Goal: Information Seeking & Learning: Learn about a topic

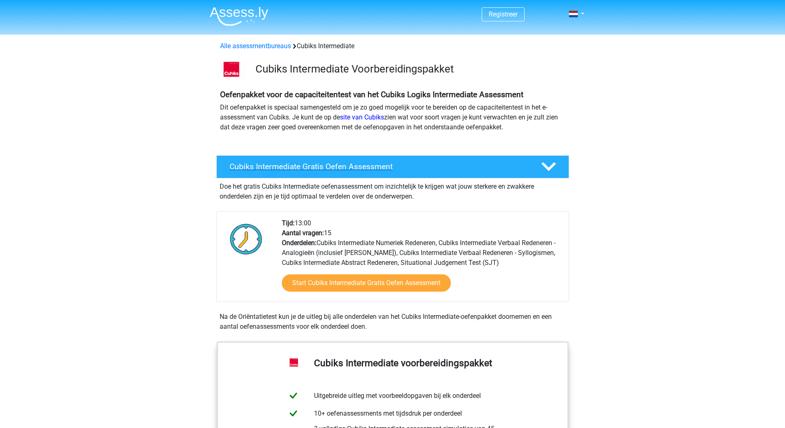
click at [301, 167] on h4 "Cubiks Intermediate Gratis Oefen Assessment" at bounding box center [378, 166] width 298 height 9
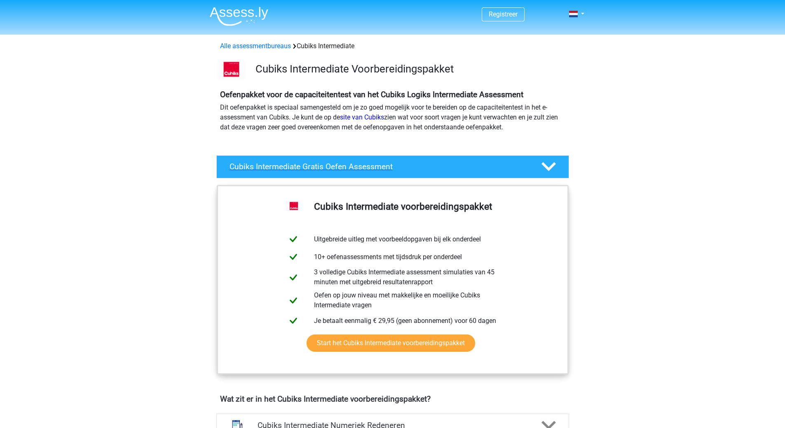
click at [244, 173] on div "Cubiks Intermediate Gratis Oefen Assessment" at bounding box center [392, 166] width 353 height 23
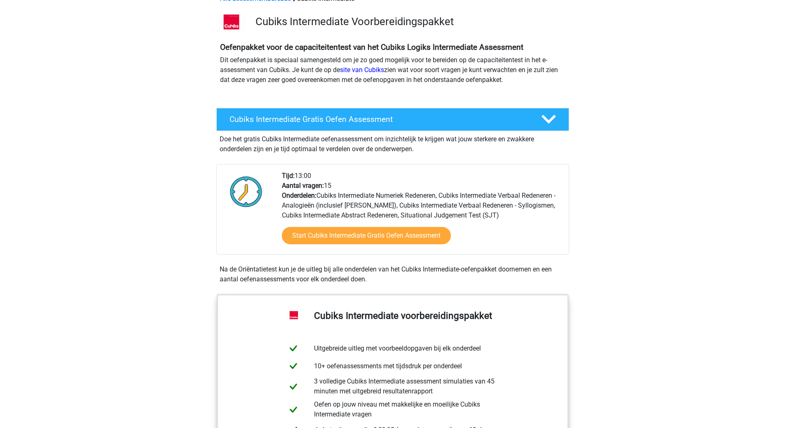
scroll to position [41, 0]
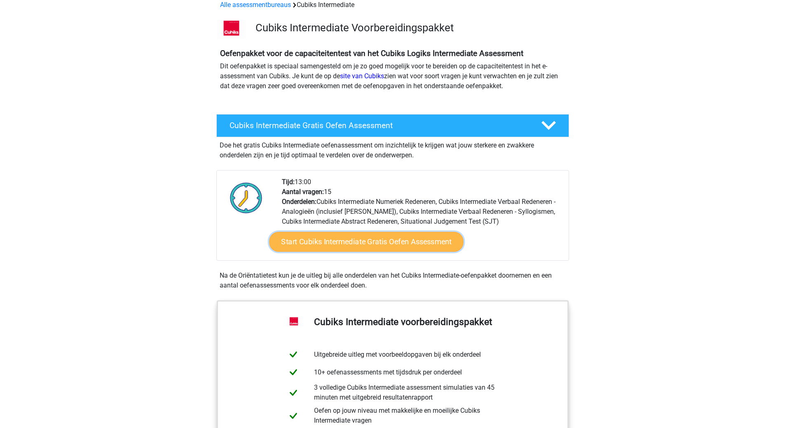
click at [320, 236] on link "Start Cubiks Intermediate Gratis Oefen Assessment" at bounding box center [366, 242] width 194 height 20
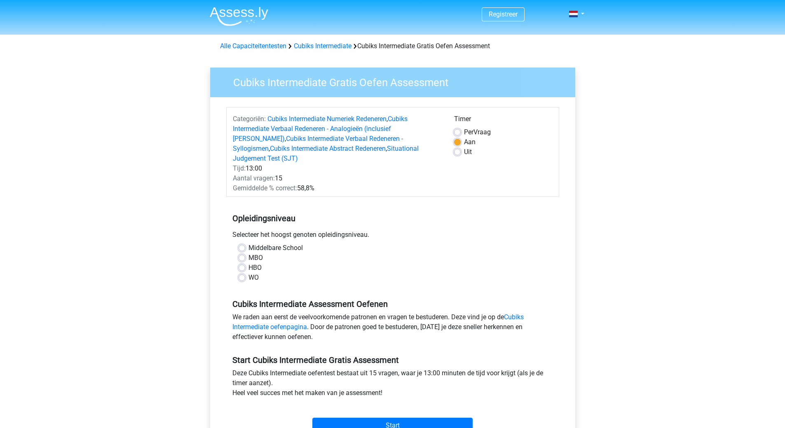
click at [246, 273] on div "WO" at bounding box center [392, 278] width 308 height 10
click at [248, 273] on label "WO" at bounding box center [253, 278] width 10 height 10
click at [241, 273] on input "WO" at bounding box center [241, 277] width 7 height 8
radio input "true"
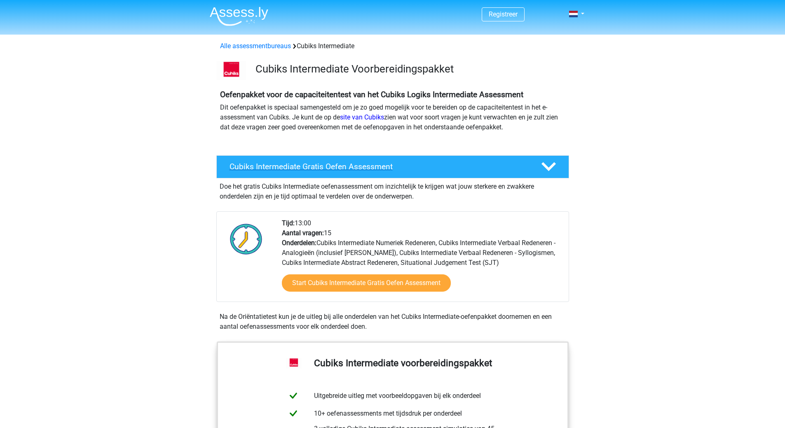
click at [517, 172] on div "Cubiks Intermediate Gratis Oefen Assessment" at bounding box center [392, 166] width 353 height 23
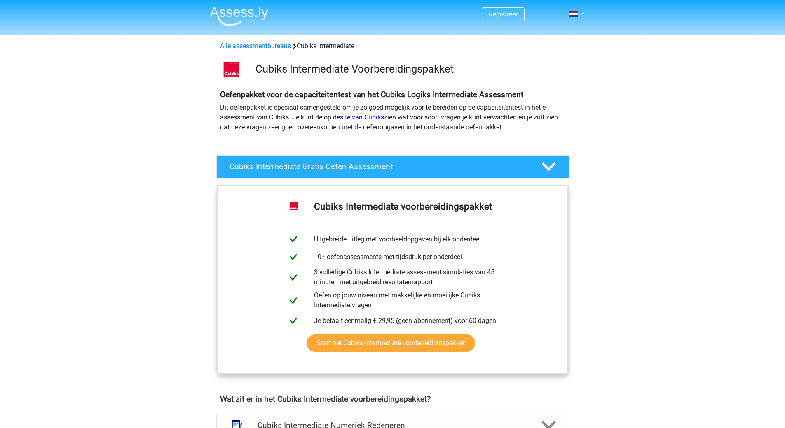
click at [471, 168] on h4 "Cubiks Intermediate Gratis Oefen Assessment" at bounding box center [378, 166] width 298 height 9
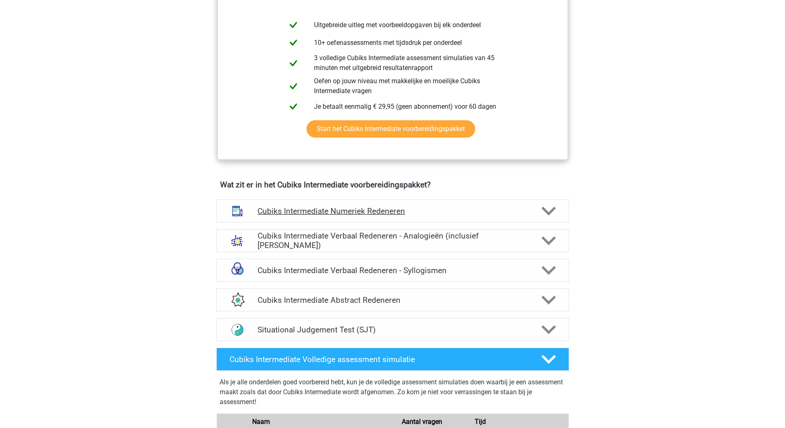
click at [463, 201] on div "Cubiks Intermediate Numeriek Redeneren" at bounding box center [392, 210] width 353 height 23
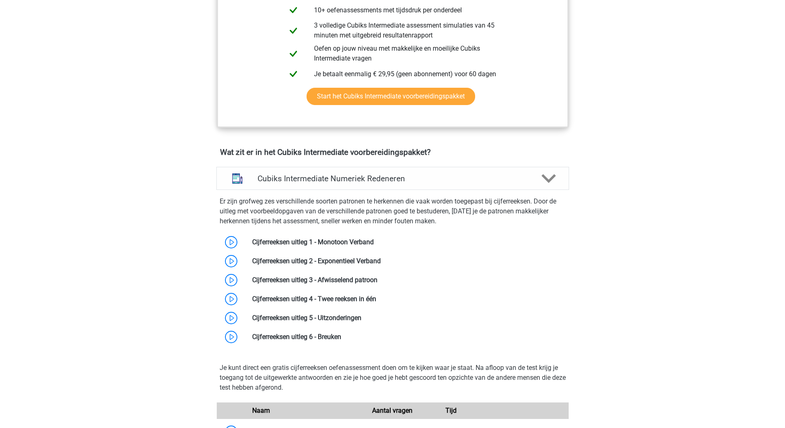
scroll to position [453, 0]
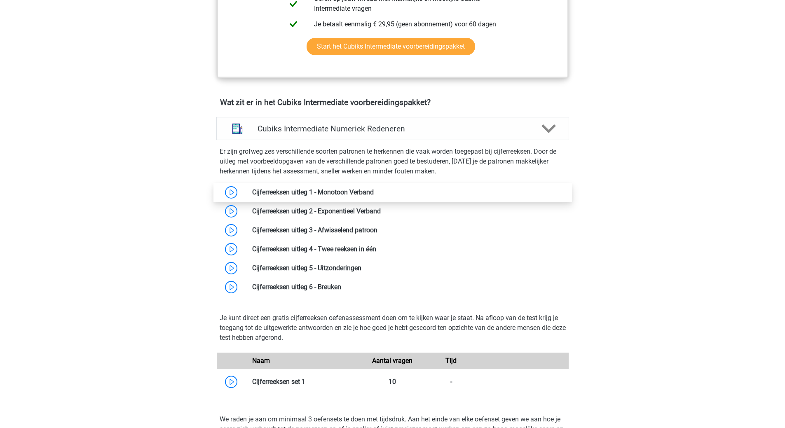
click at [374, 191] on link at bounding box center [374, 192] width 0 height 8
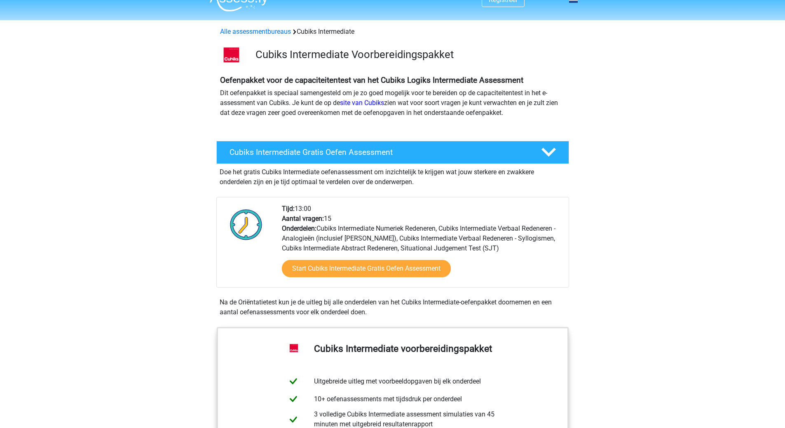
scroll to position [0, 0]
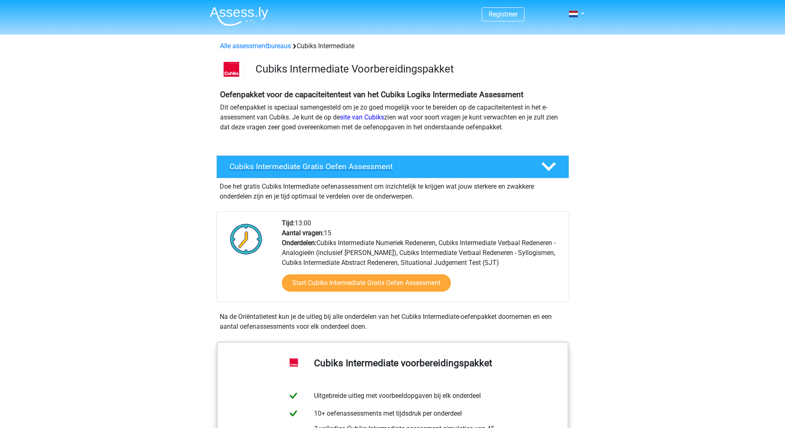
click at [303, 167] on h4 "Cubiks Intermediate Gratis Oefen Assessment" at bounding box center [378, 166] width 298 height 9
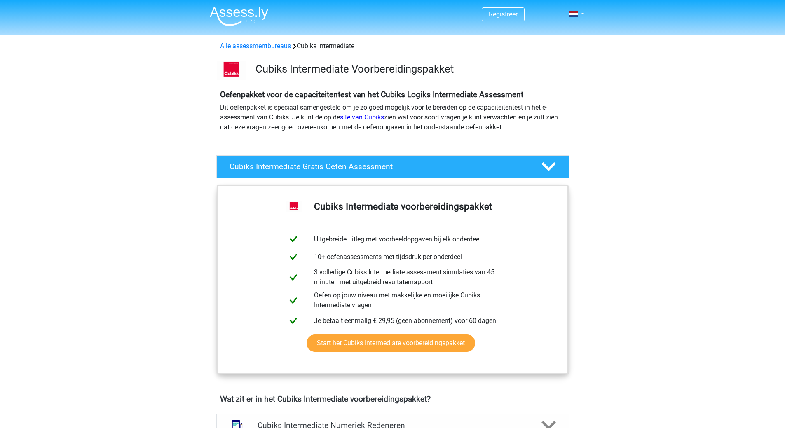
click at [303, 167] on h4 "Cubiks Intermediate Gratis Oefen Assessment" at bounding box center [378, 166] width 298 height 9
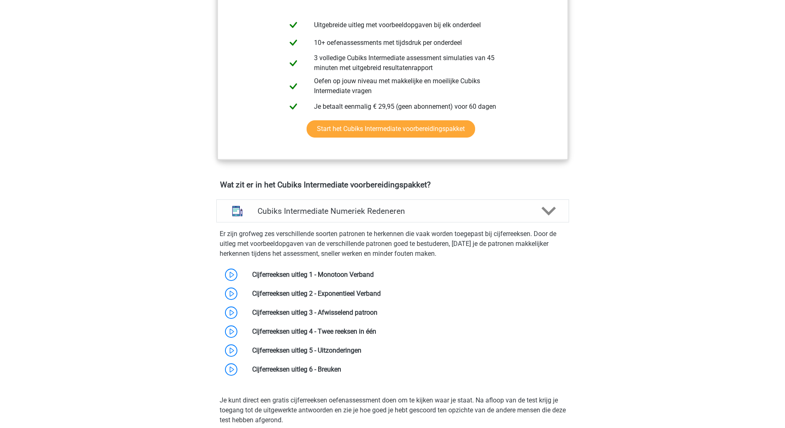
scroll to position [412, 0]
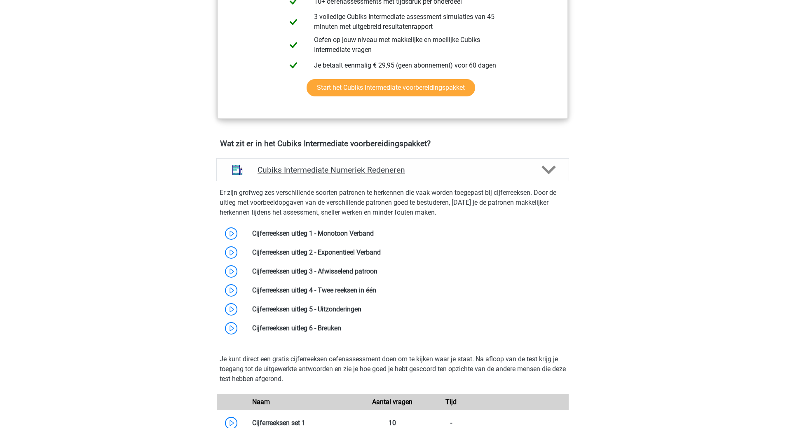
click at [413, 169] on h4 "Cubiks Intermediate Numeriek Redeneren" at bounding box center [392, 169] width 270 height 9
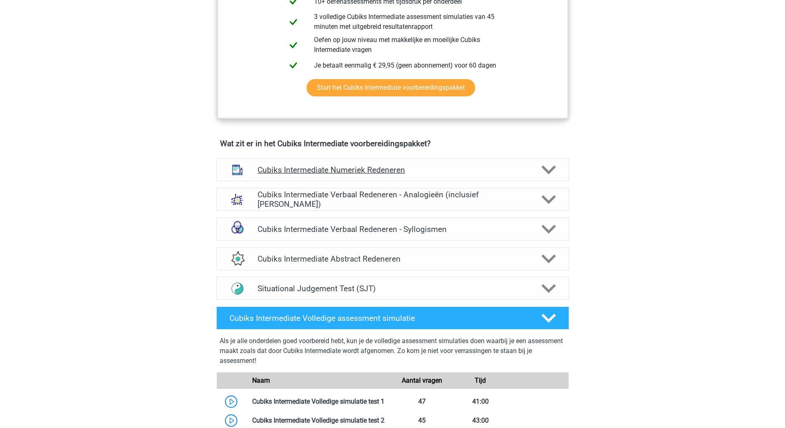
click at [413, 169] on h4 "Cubiks Intermediate Numeriek Redeneren" at bounding box center [392, 169] width 270 height 9
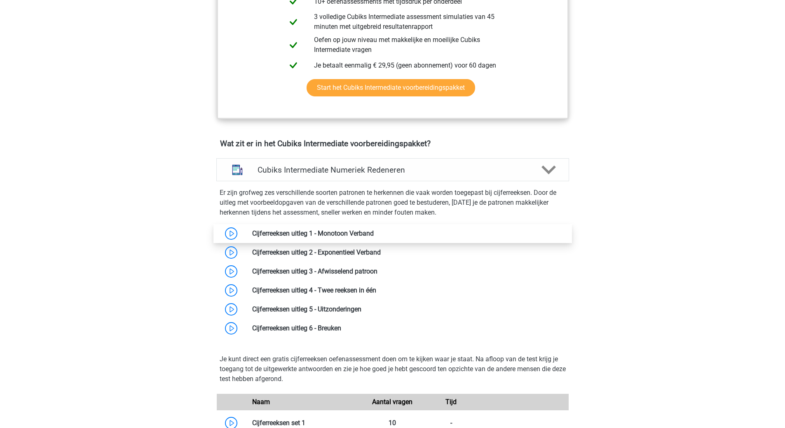
click at [374, 234] on link at bounding box center [374, 233] width 0 height 8
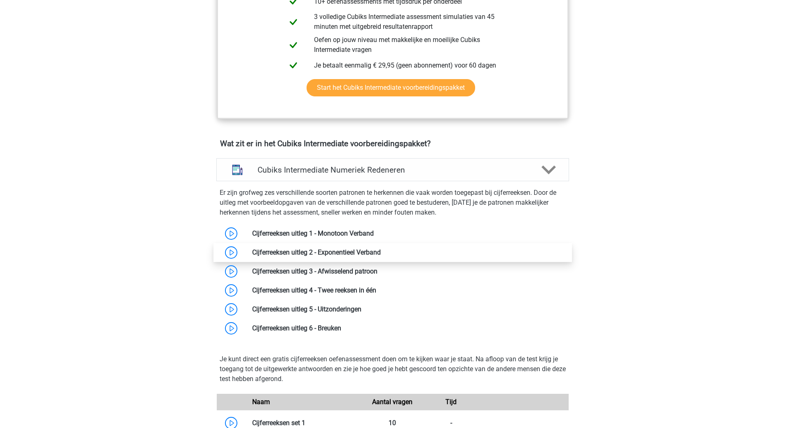
click at [381, 250] on link at bounding box center [381, 252] width 0 height 8
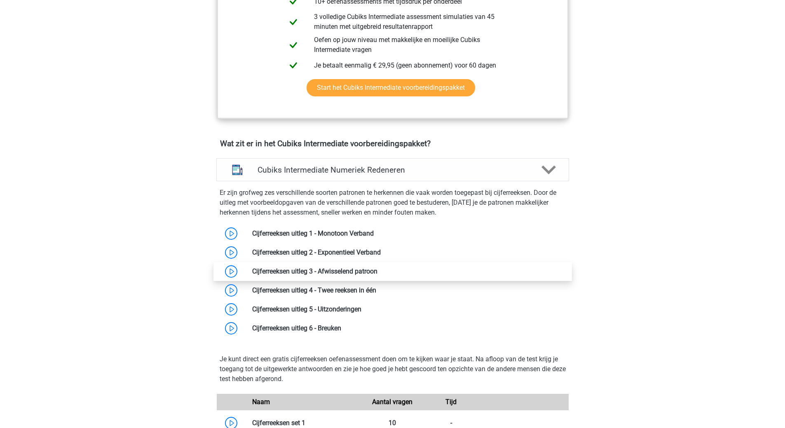
click at [377, 267] on link at bounding box center [377, 271] width 0 height 8
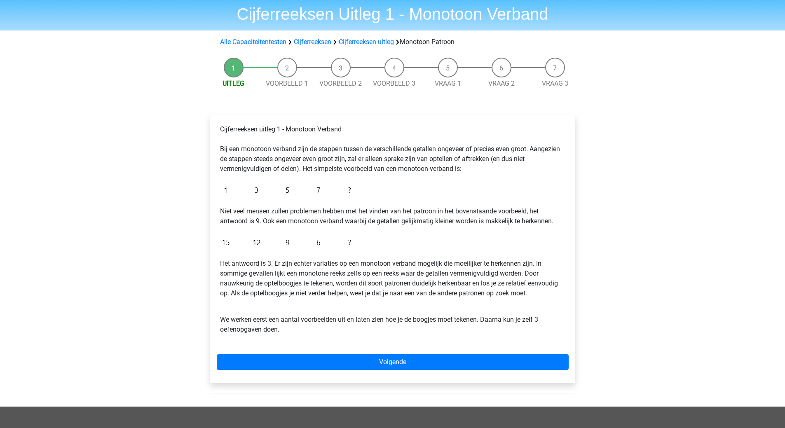
scroll to position [41, 0]
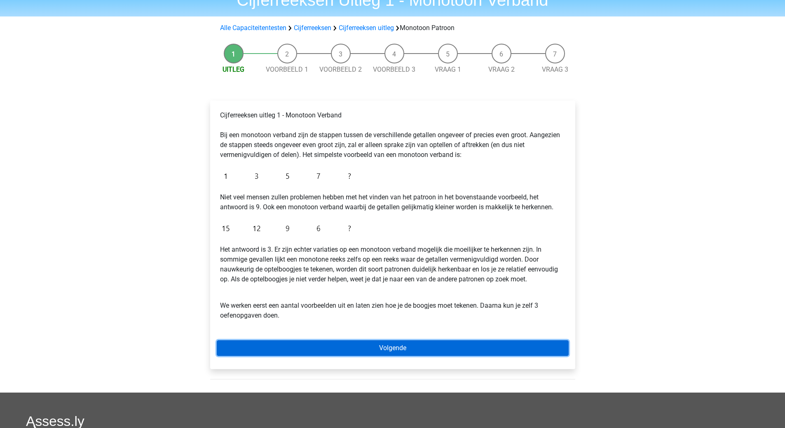
click at [387, 345] on link "Volgende" at bounding box center [393, 348] width 352 height 16
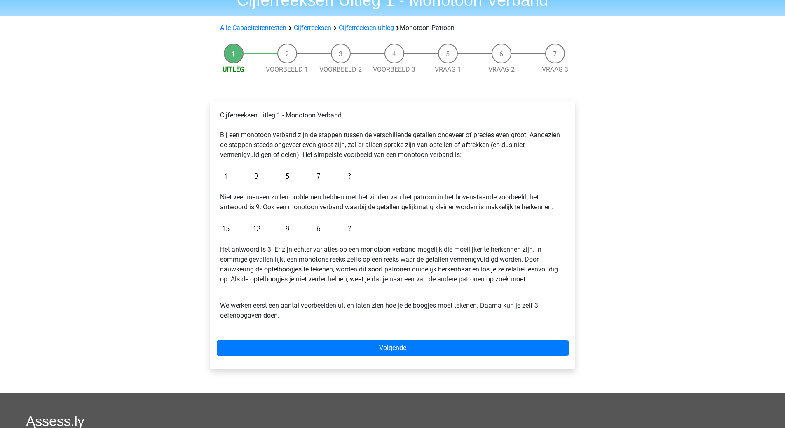
drag, startPoint x: 257, startPoint y: 241, endPoint x: 262, endPoint y: 238, distance: 5.4
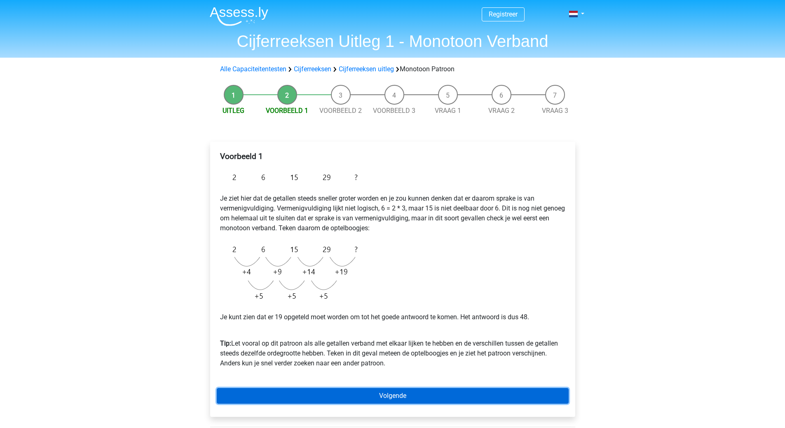
click at [383, 389] on link "Volgende" at bounding box center [393, 396] width 352 height 16
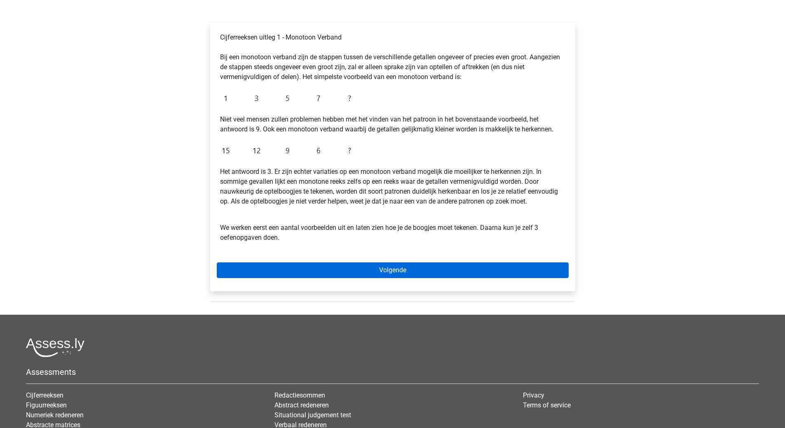
scroll to position [124, 0]
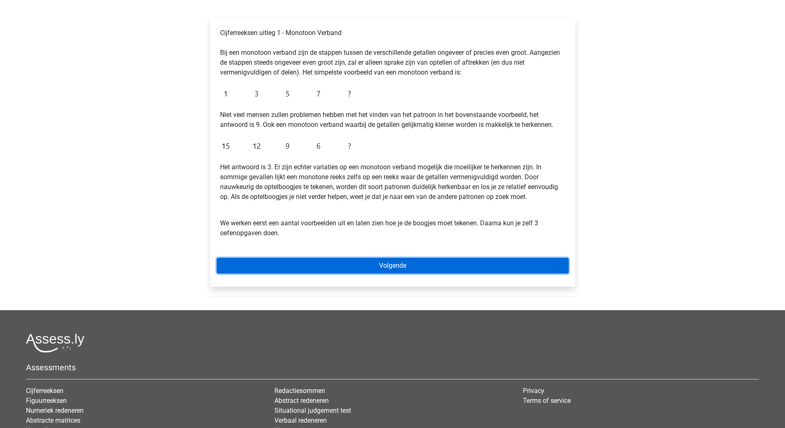
click at [364, 266] on link "Volgende" at bounding box center [393, 266] width 352 height 16
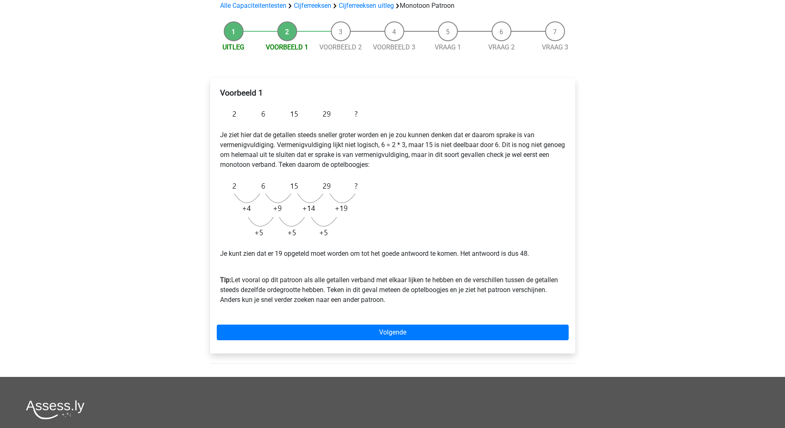
scroll to position [82, 0]
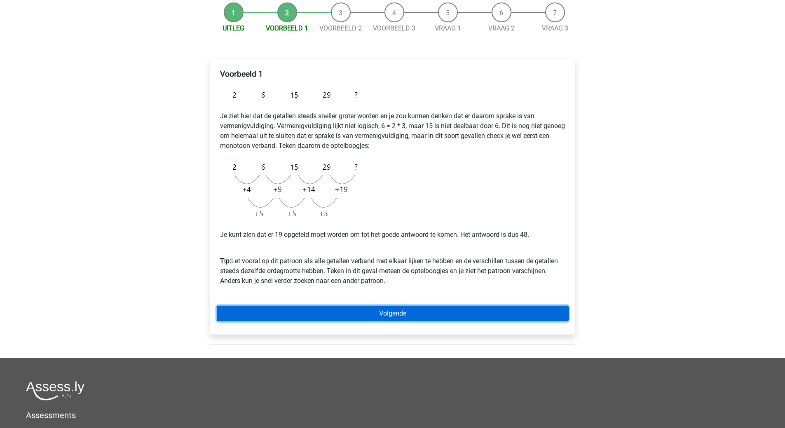
click at [391, 310] on link "Volgende" at bounding box center [393, 314] width 352 height 16
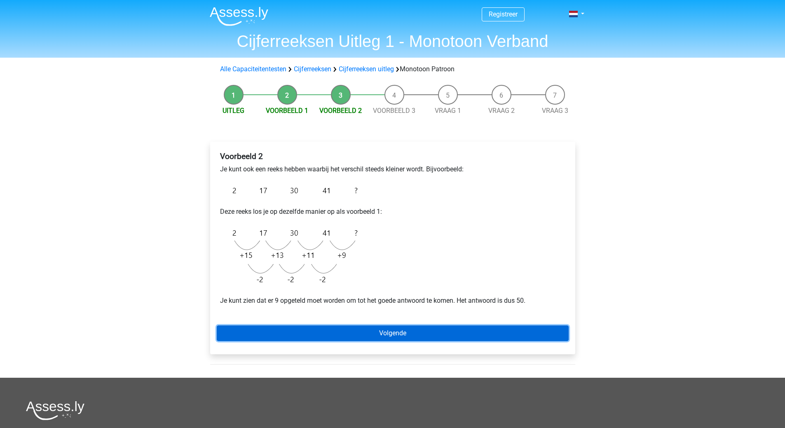
click at [369, 330] on link "Volgende" at bounding box center [393, 333] width 352 height 16
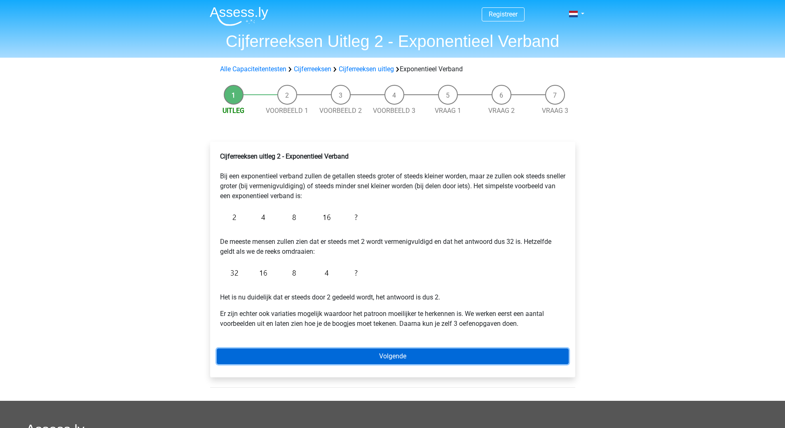
click at [373, 354] on link "Volgende" at bounding box center [393, 356] width 352 height 16
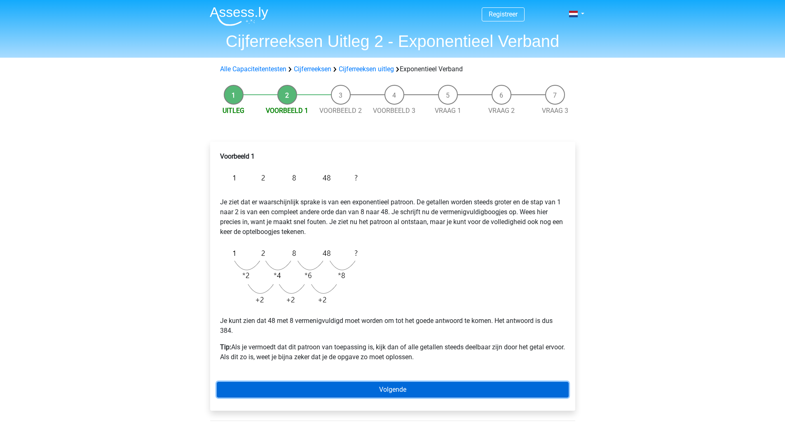
click at [388, 386] on link "Volgende" at bounding box center [393, 390] width 352 height 16
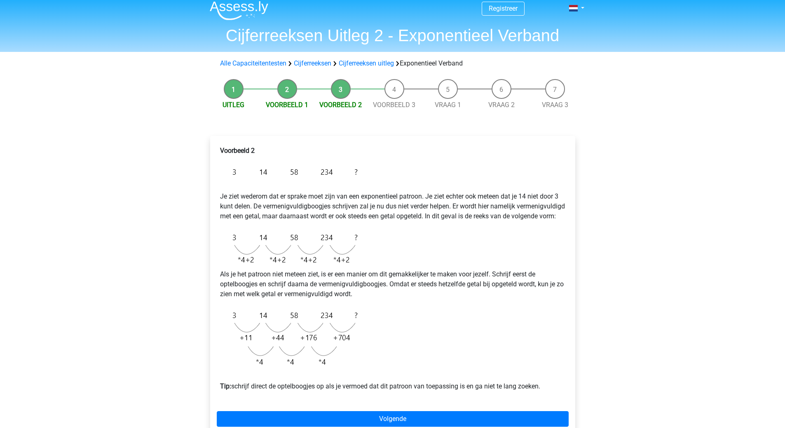
scroll to position [41, 0]
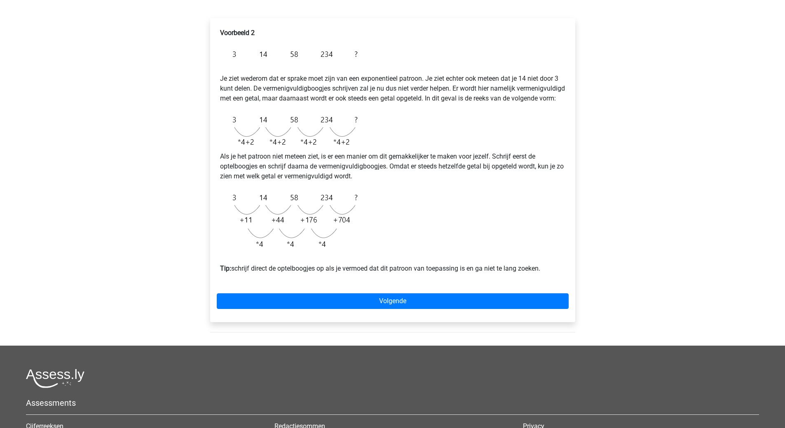
click at [629, 258] on div "Registreer Nederlands English" at bounding box center [392, 219] width 785 height 687
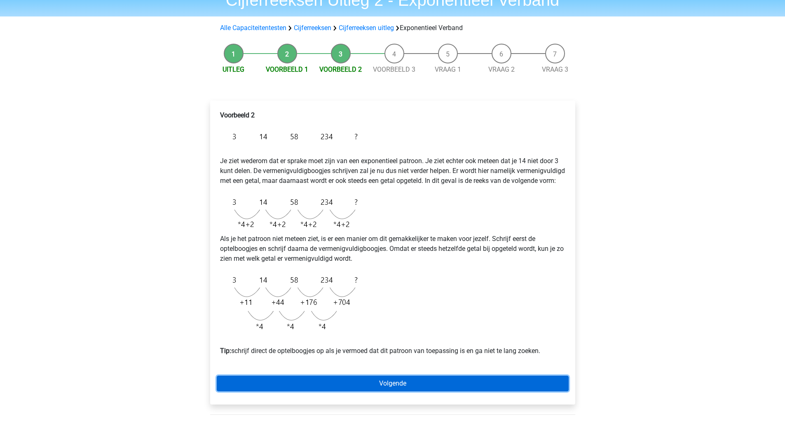
click at [430, 391] on link "Volgende" at bounding box center [393, 384] width 352 height 16
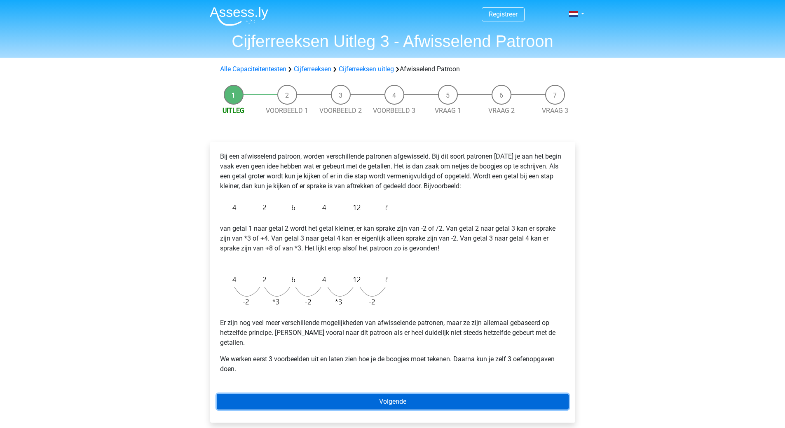
click at [416, 394] on link "Volgende" at bounding box center [393, 402] width 352 height 16
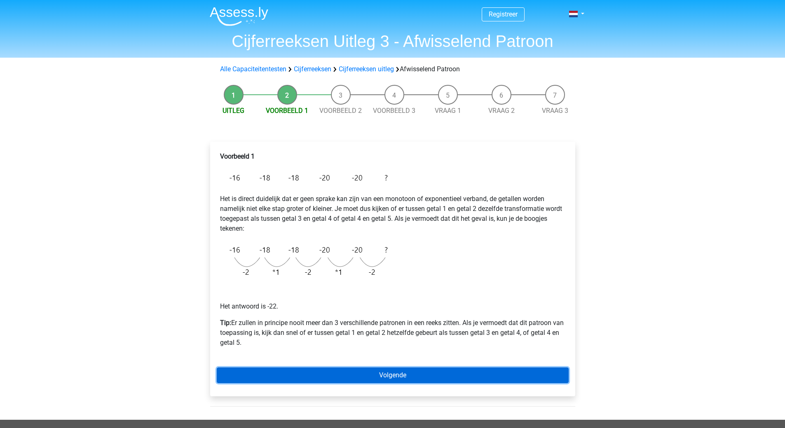
click at [405, 370] on link "Volgende" at bounding box center [393, 375] width 352 height 16
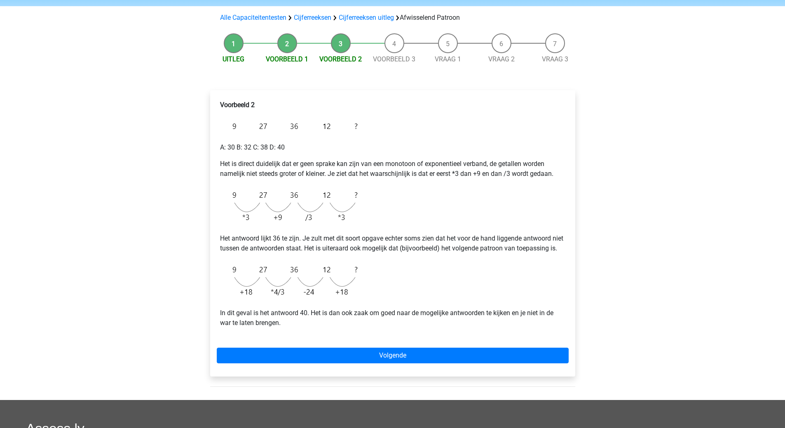
scroll to position [41, 0]
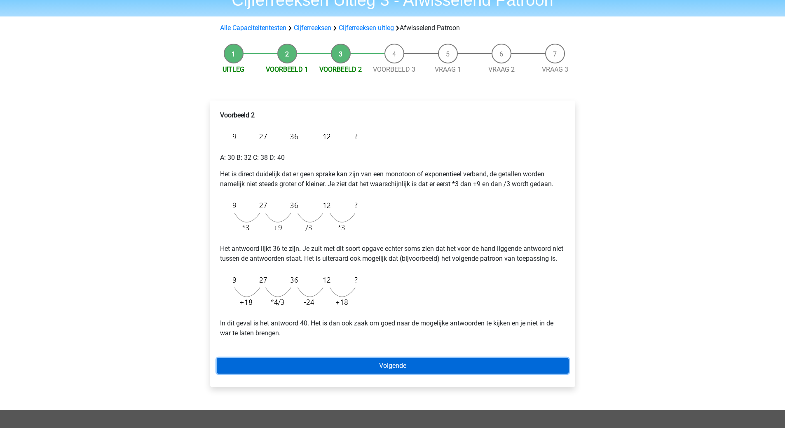
click at [404, 374] on link "Volgende" at bounding box center [393, 366] width 352 height 16
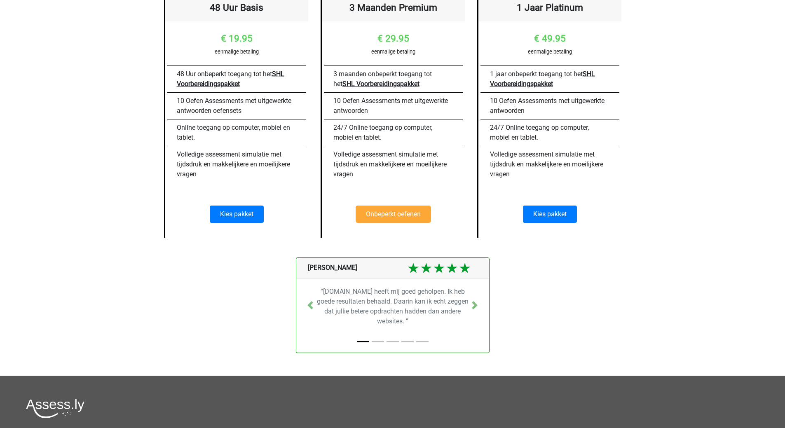
scroll to position [124, 0]
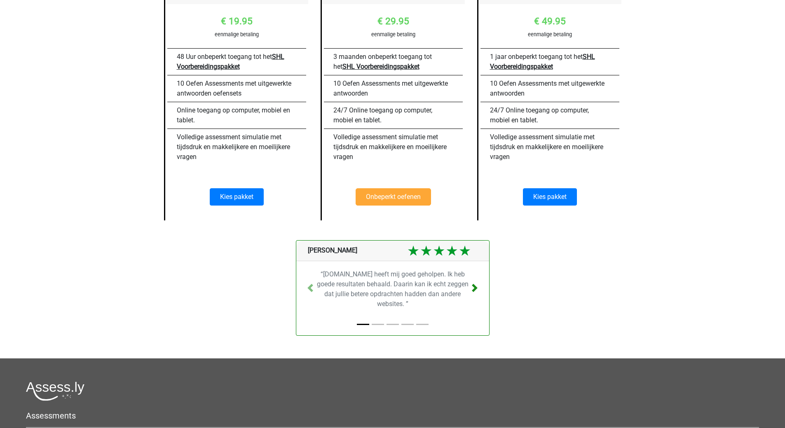
click at [477, 284] on span at bounding box center [474, 288] width 8 height 8
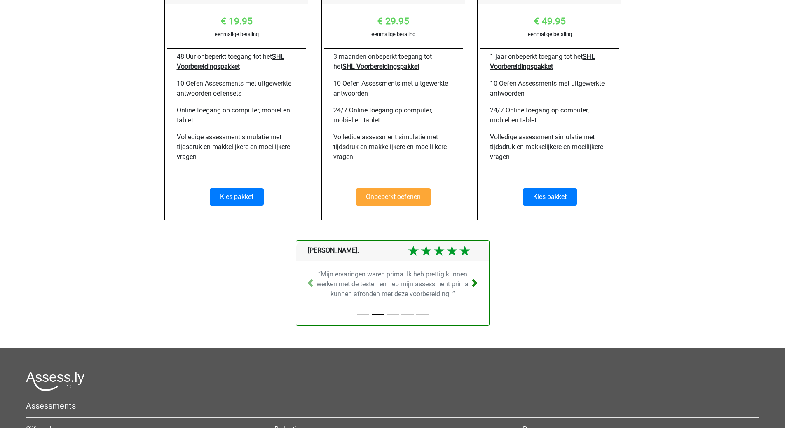
click at [477, 284] on span at bounding box center [474, 283] width 8 height 8
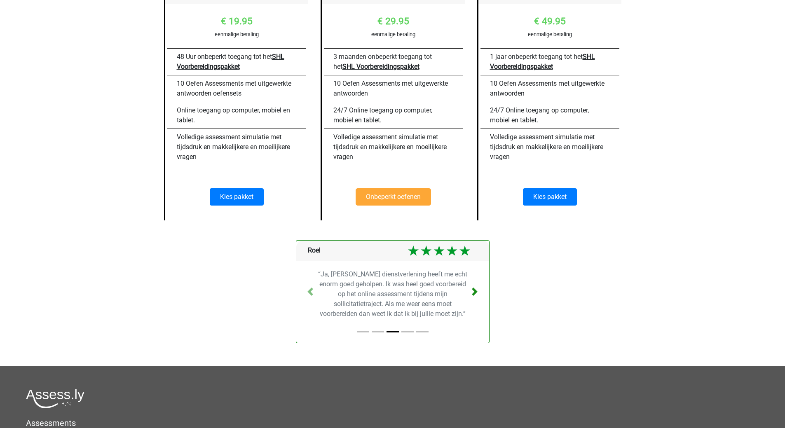
click at [477, 284] on link "Next" at bounding box center [474, 291] width 29 height 103
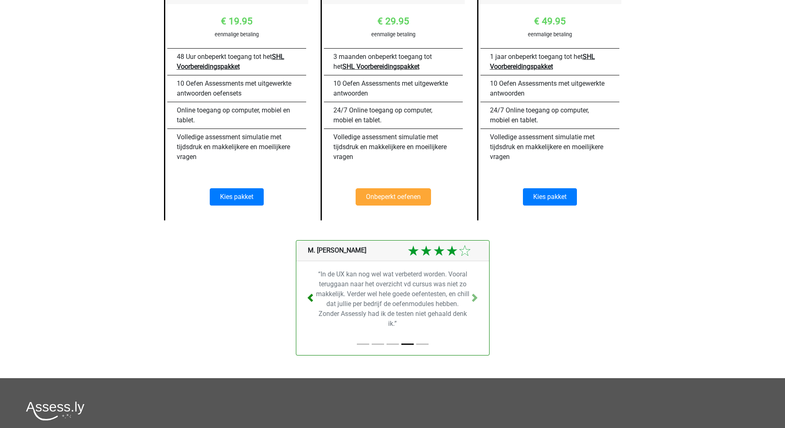
click at [304, 297] on link "Previous" at bounding box center [310, 298] width 29 height 116
click at [304, 296] on link "Previous" at bounding box center [310, 298] width 29 height 116
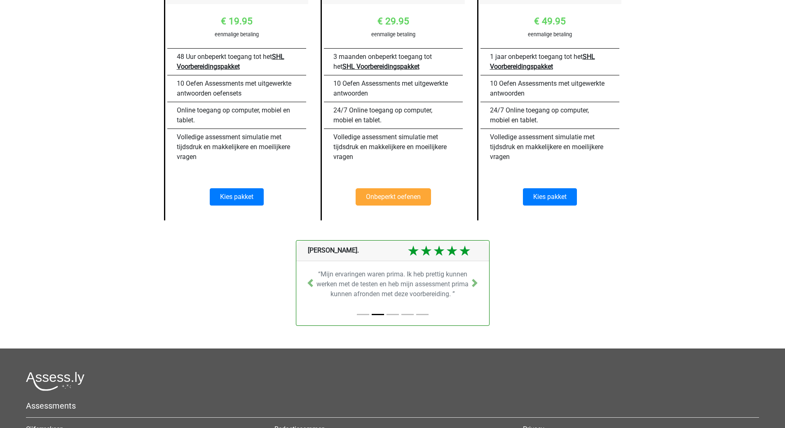
click at [335, 249] on span "Linda van den B." at bounding box center [331, 250] width 54 height 8
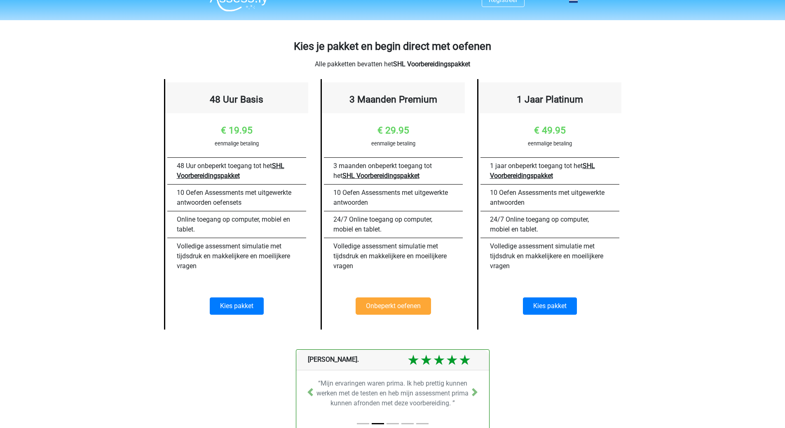
scroll to position [0, 0]
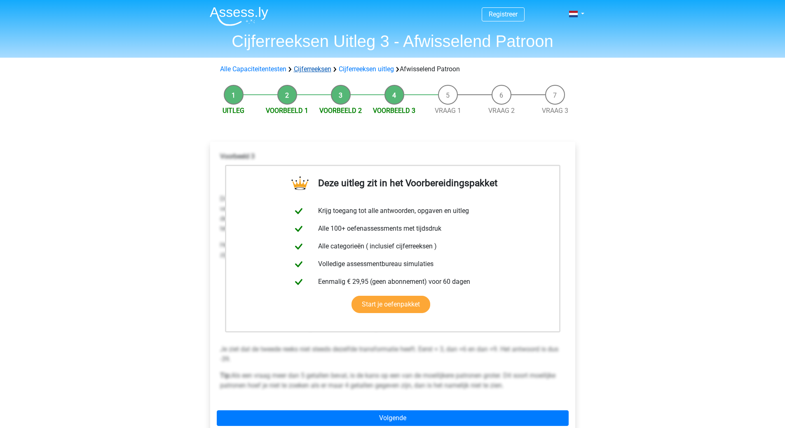
click at [314, 66] on link "Cijferreeksen" at bounding box center [312, 69] width 37 height 8
